Goal: Task Accomplishment & Management: Complete application form

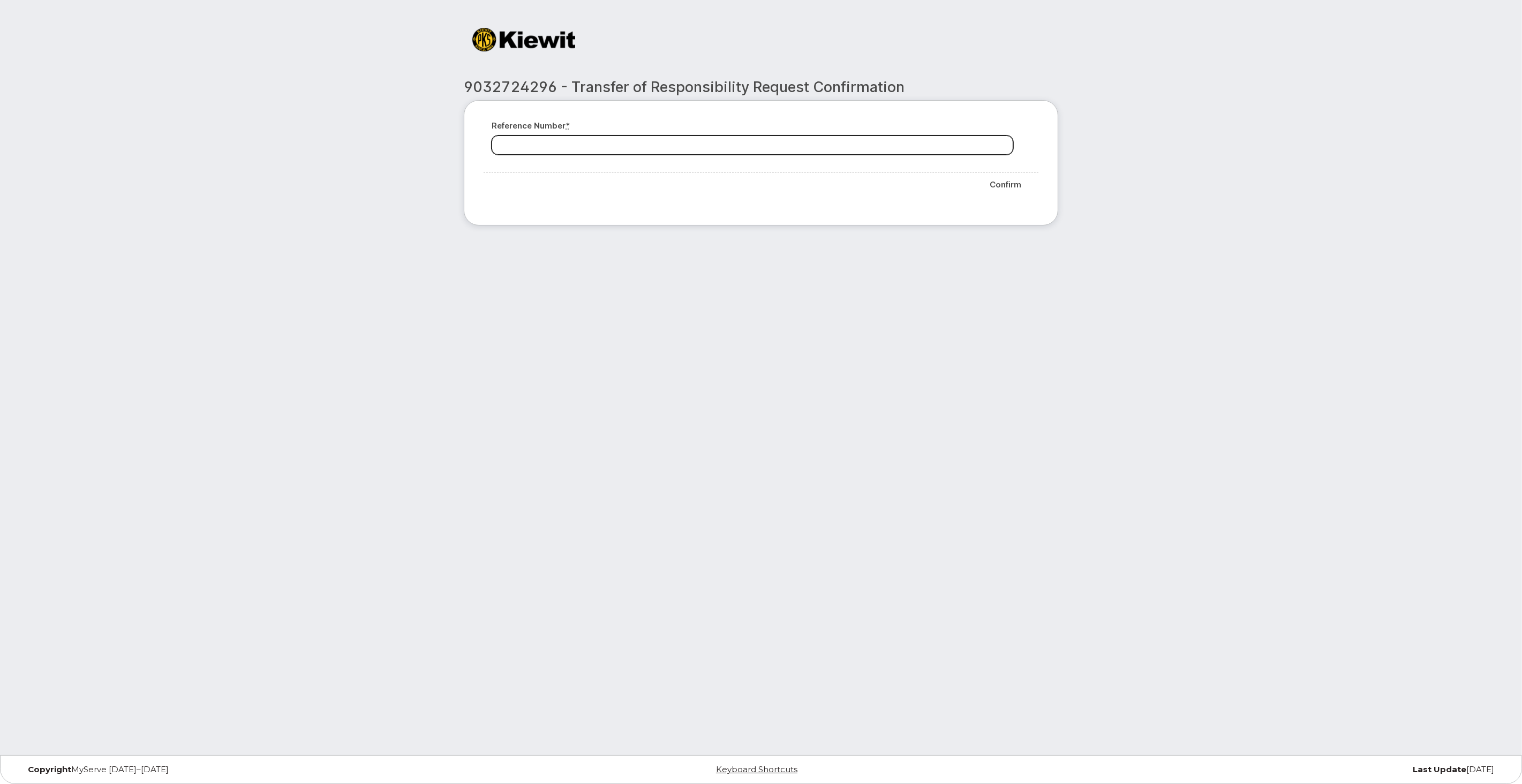
click at [794, 149] on input "Reference number *" at bounding box center [752, 145] width 522 height 19
click at [591, 135] on input "Reference number *" at bounding box center [752, 145] width 522 height 19
click at [769, 152] on input "Reference number *" at bounding box center [752, 145] width 522 height 19
paste input "9032724296"
type input "9032724296"
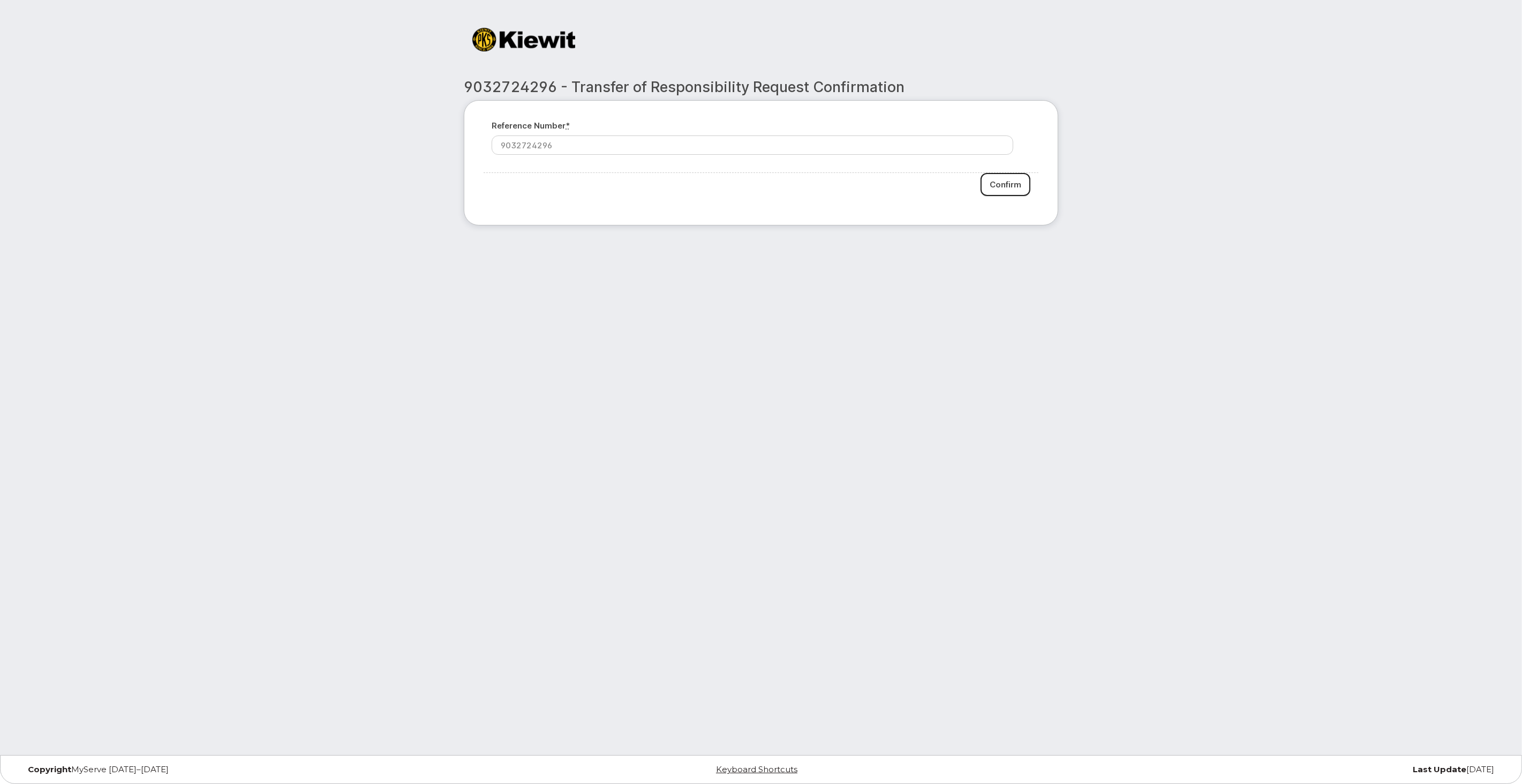
click at [1006, 186] on input "Confirm" at bounding box center [1005, 185] width 50 height 23
type input "Please wait..."
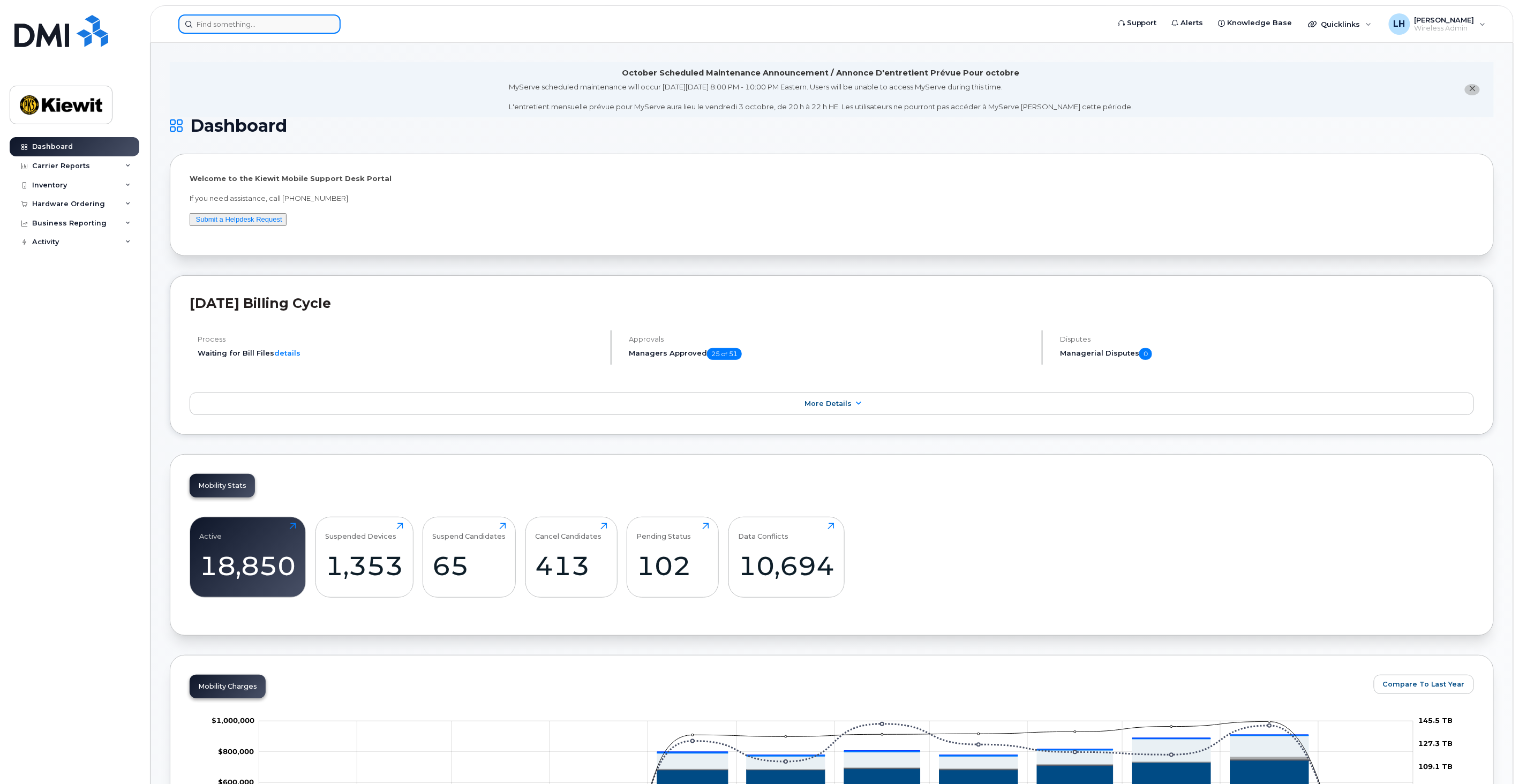
click at [248, 23] on input at bounding box center [259, 24] width 162 height 19
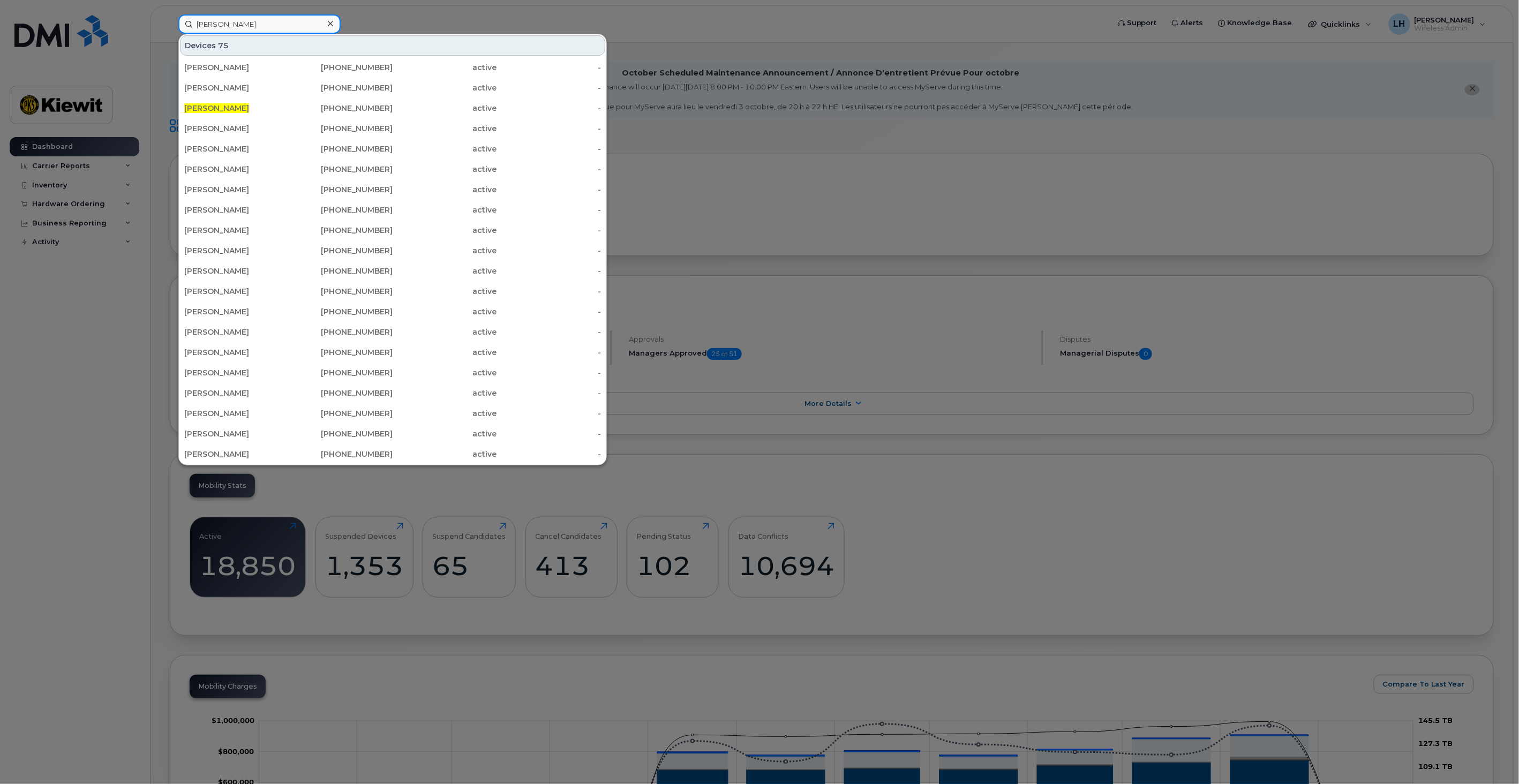
type input "Hayden Lee"
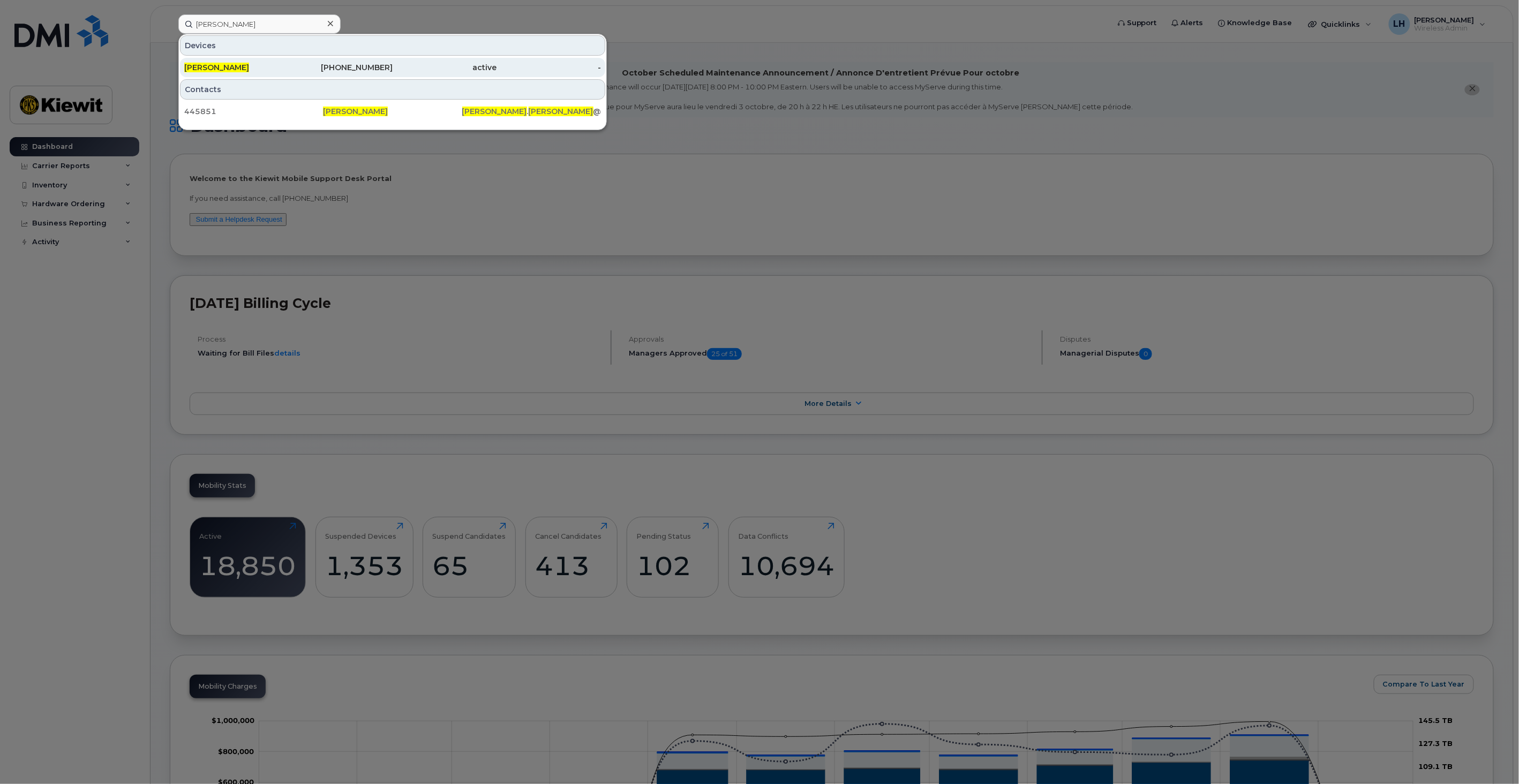
click at [400, 62] on div "active" at bounding box center [444, 67] width 104 height 11
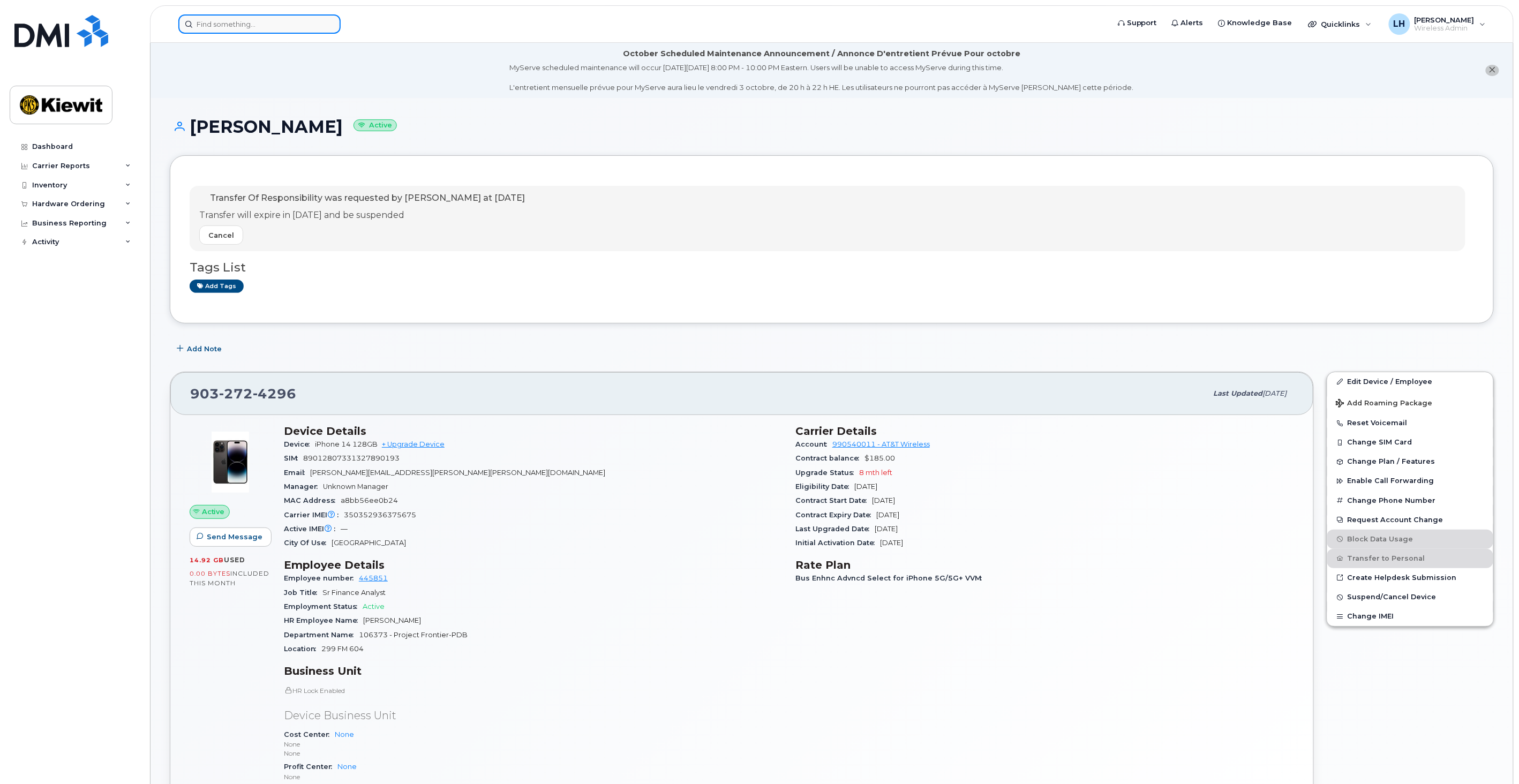
click at [264, 29] on input at bounding box center [259, 24] width 162 height 19
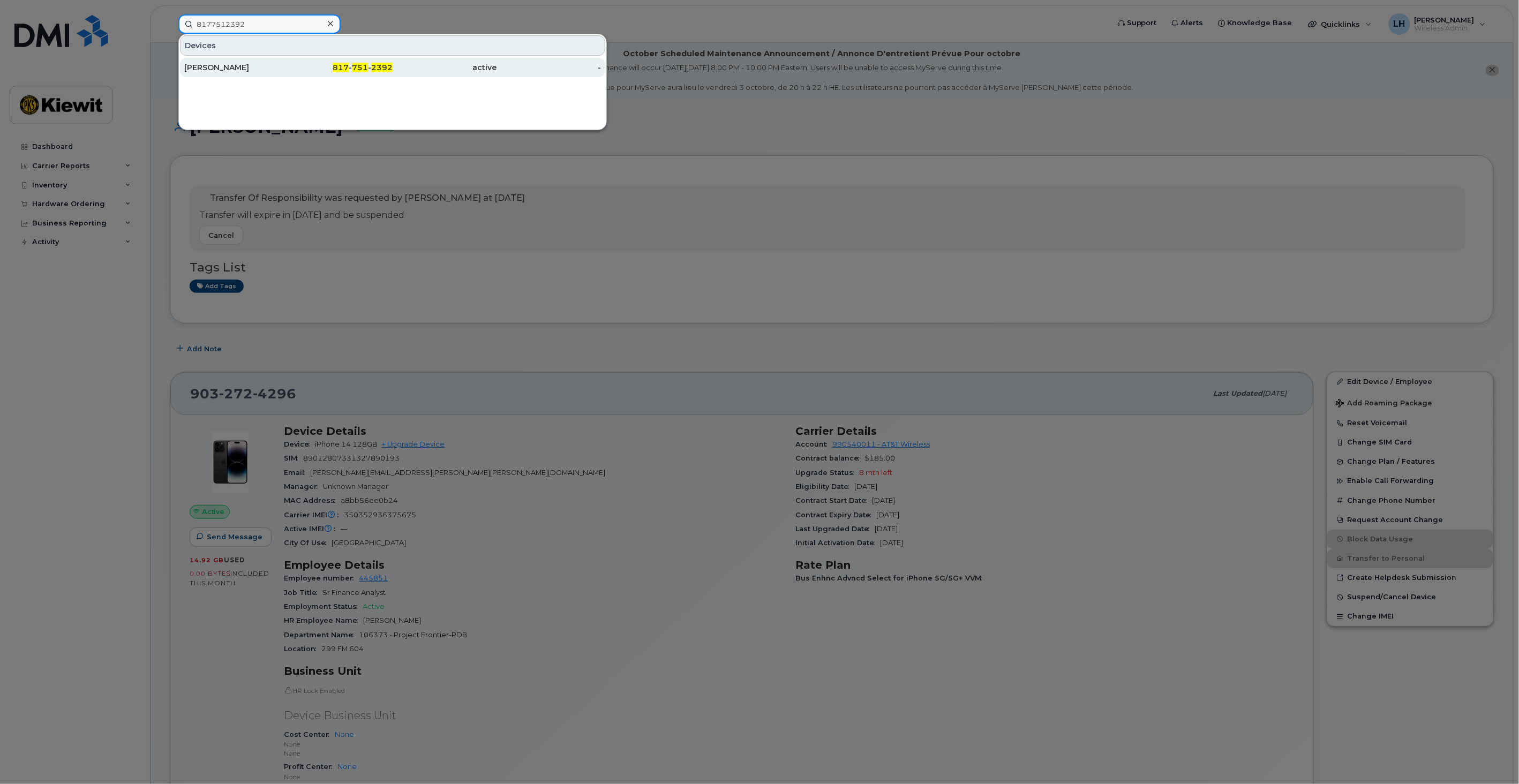
type input "8177512392"
click at [301, 68] on div "817 - 751 - 2392" at bounding box center [340, 67] width 104 height 11
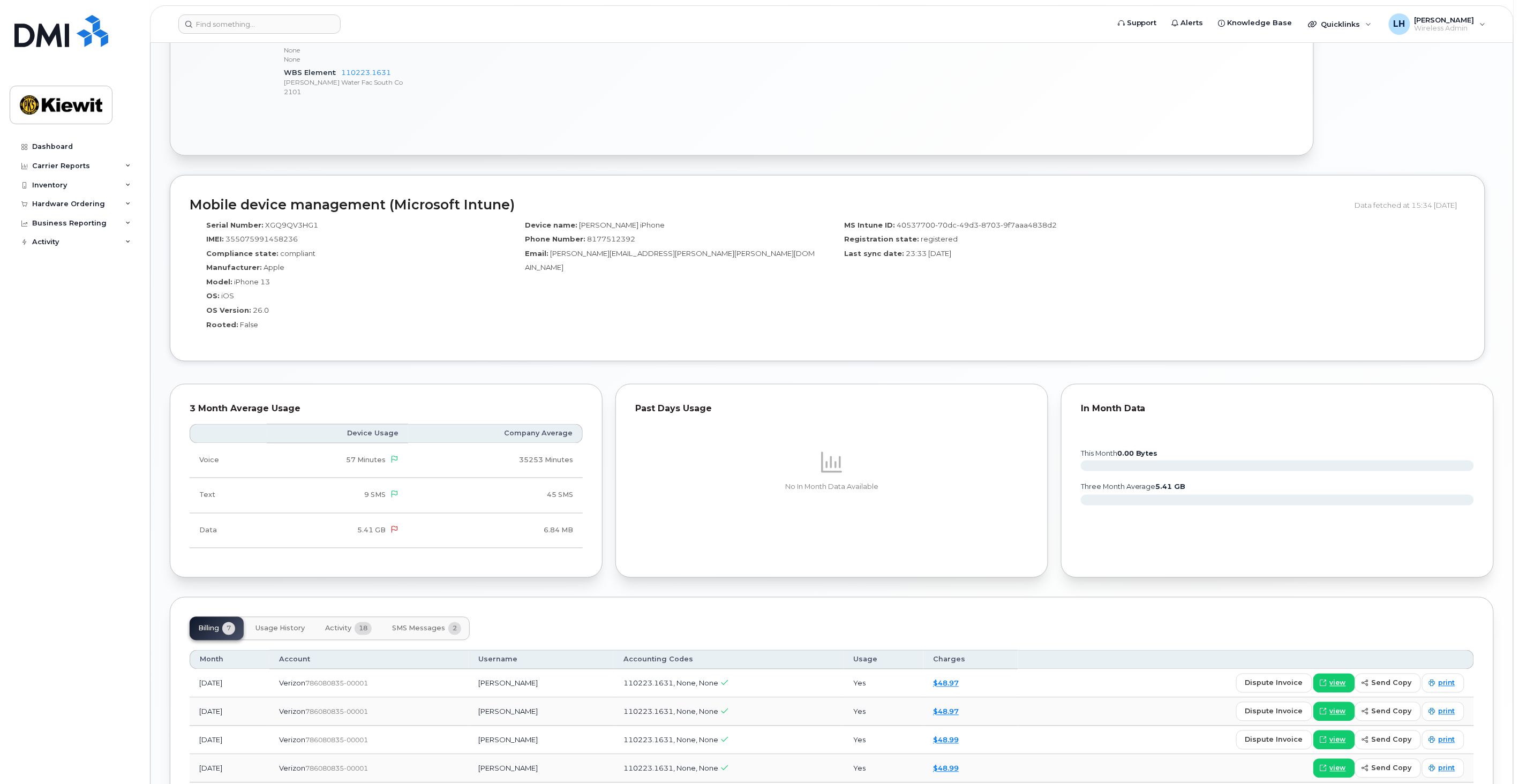
scroll to position [773, 0]
